Goal: Information Seeking & Learning: Learn about a topic

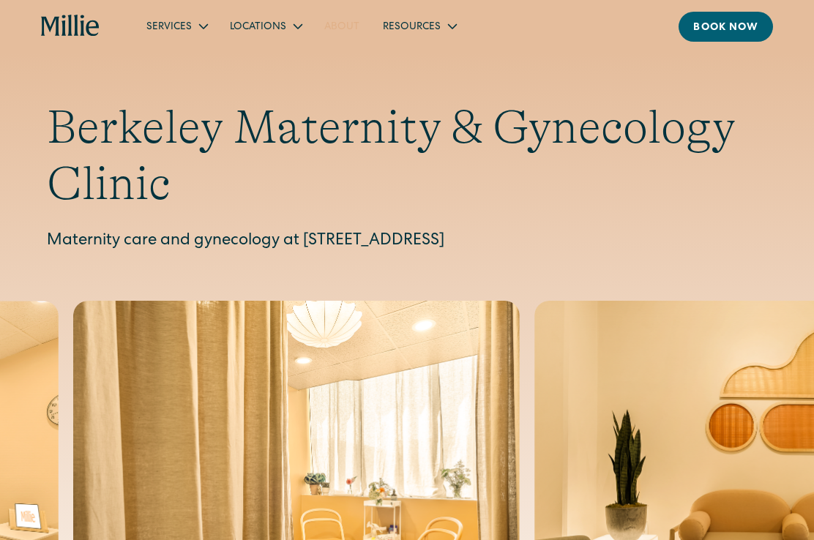
click at [327, 24] on link "About" at bounding box center [342, 26] width 59 height 24
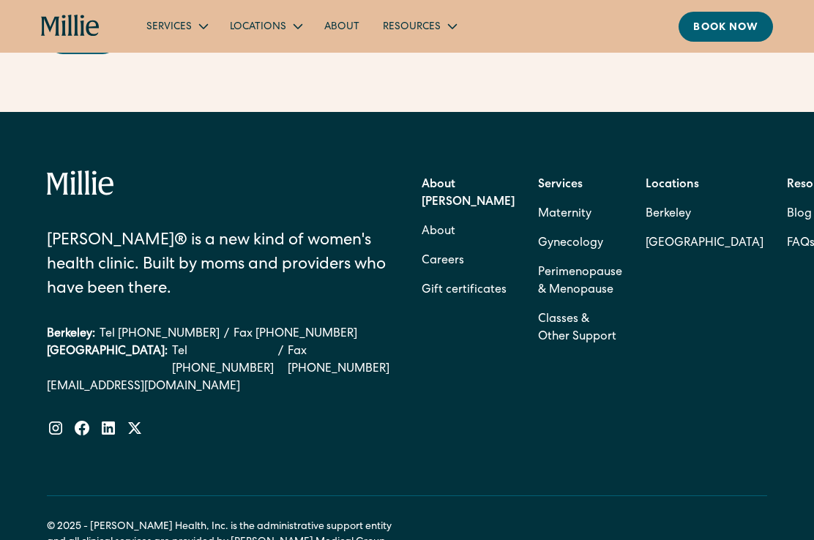
scroll to position [4573, 0]
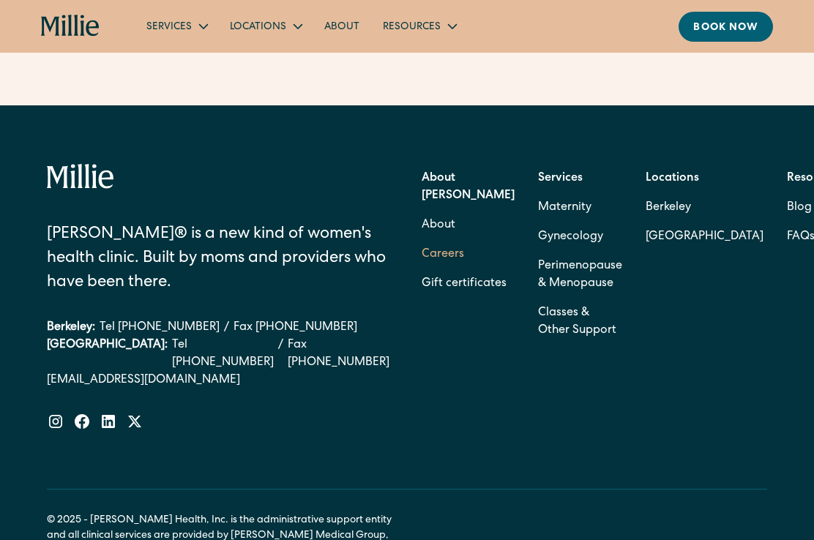
click at [458, 269] on link "Careers" at bounding box center [443, 254] width 42 height 29
